Goal: Information Seeking & Learning: Stay updated

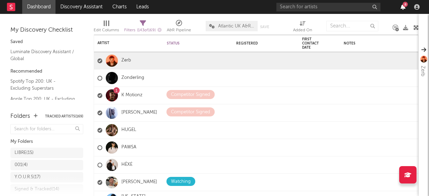
click at [401, 7] on icon "button" at bounding box center [402, 7] width 5 height 6
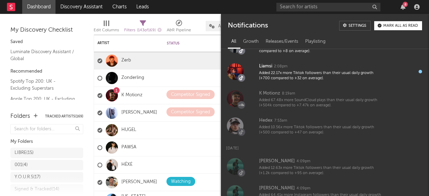
scroll to position [206, 0]
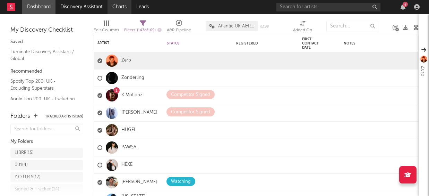
click at [124, 6] on link "Charts" at bounding box center [119, 7] width 24 height 14
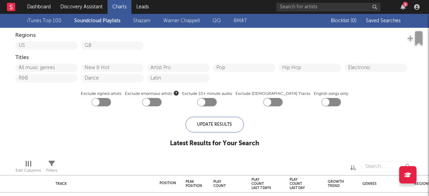
checkbox input "true"
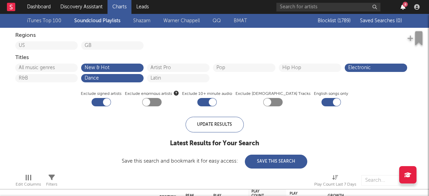
click at [403, 7] on icon "button" at bounding box center [402, 7] width 5 height 6
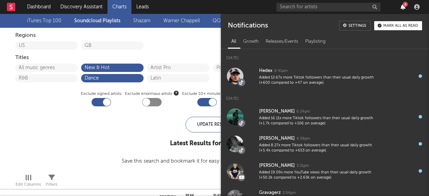
click at [403, 7] on icon "button" at bounding box center [402, 7] width 5 height 6
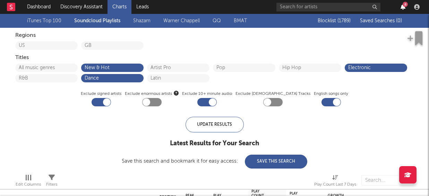
click at [405, 8] on icon "button" at bounding box center [402, 7] width 5 height 6
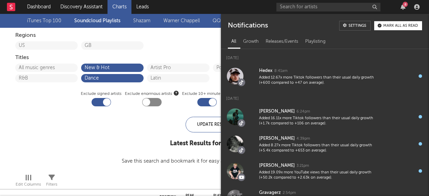
click at [168, 48] on div "US [GEOGRAPHIC_DATA]" at bounding box center [214, 45] width 399 height 10
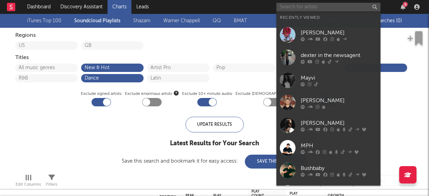
click at [331, 6] on input "text" at bounding box center [328, 7] width 104 height 9
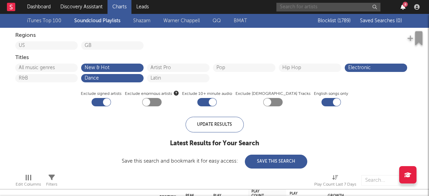
click at [405, 9] on icon "button" at bounding box center [402, 7] width 5 height 6
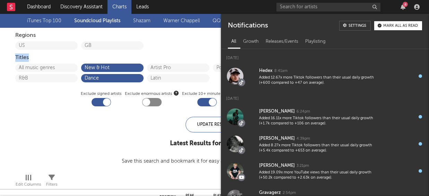
click at [180, 53] on div "Titles" at bounding box center [214, 57] width 399 height 8
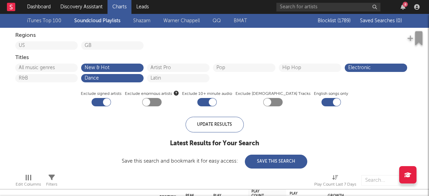
click at [2, 43] on div "iTunes Top 100 Soundcloud Playlists [PERSON_NAME] QQ BMAT Blocklist ( 1789 ) Sa…" at bounding box center [214, 91] width 429 height 154
click at [37, 5] on link "Dashboard" at bounding box center [38, 7] width 33 height 14
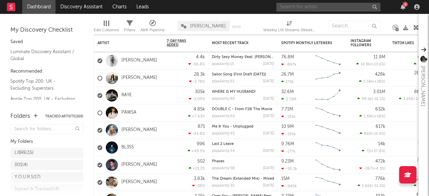
click at [338, 8] on input "text" at bounding box center [328, 7] width 104 height 9
click at [407, 6] on div "8" at bounding box center [404, 4] width 5 height 5
